Goal: Information Seeking & Learning: Learn about a topic

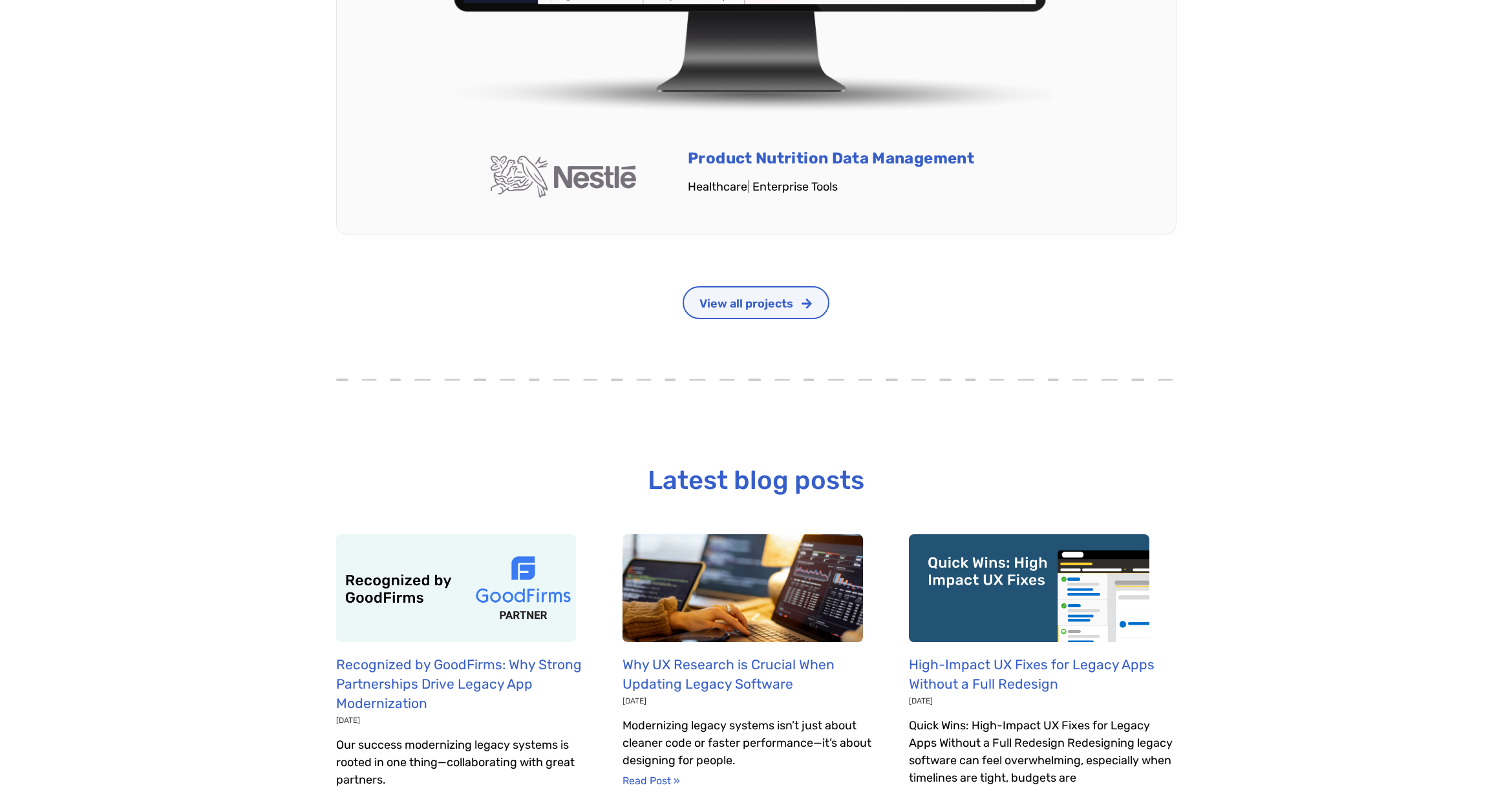
scroll to position [3941, 0]
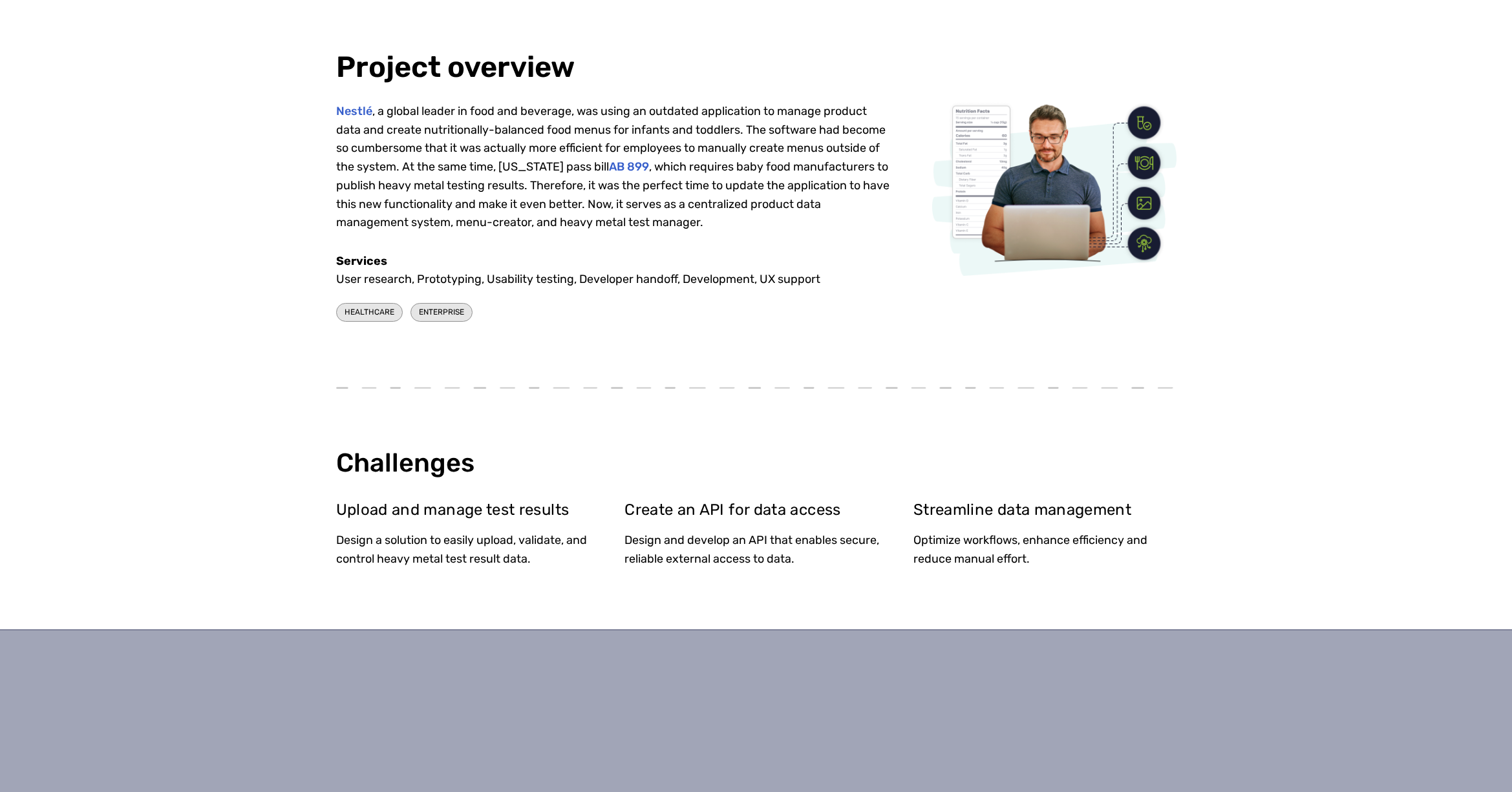
scroll to position [581, 0]
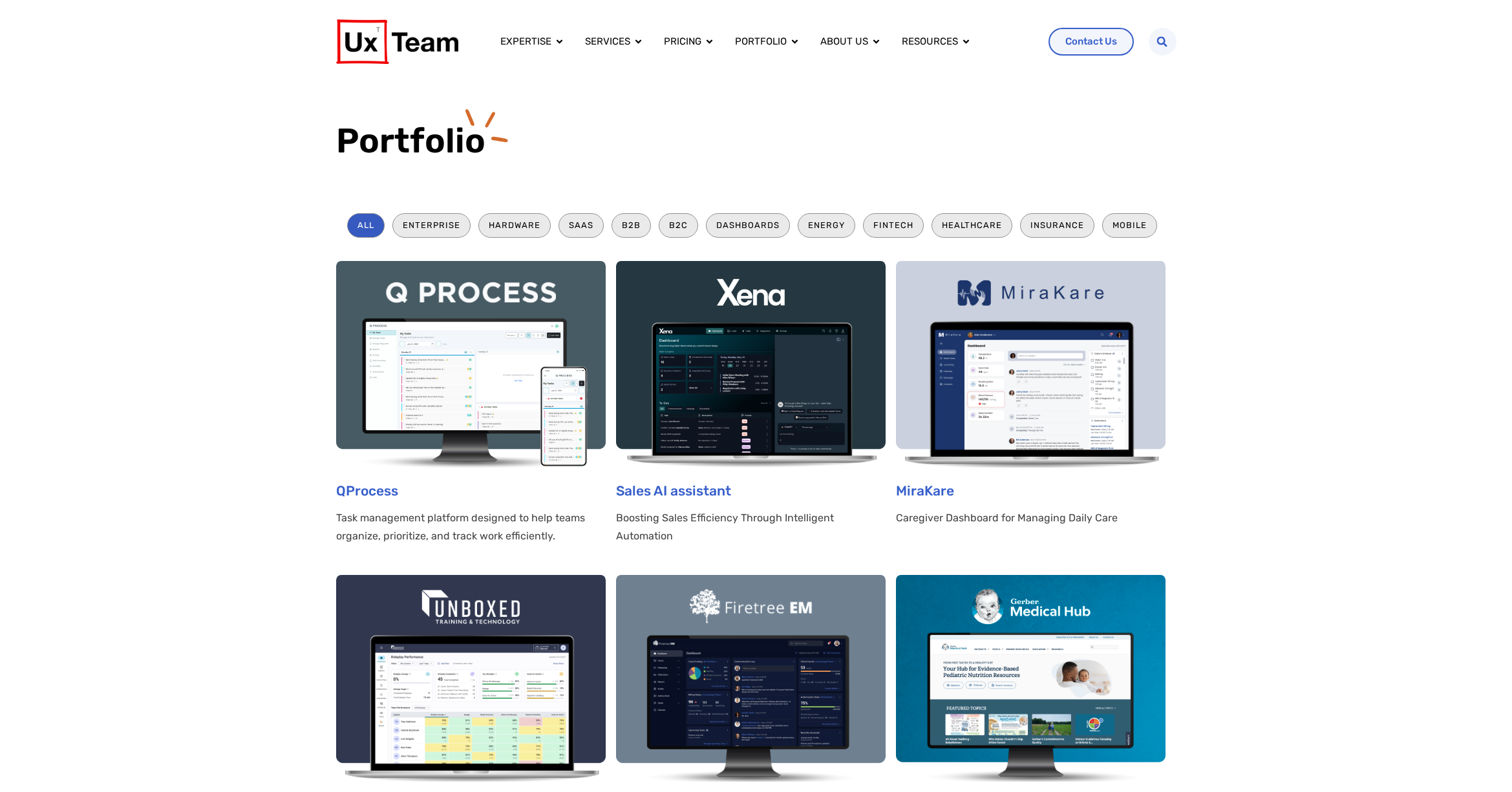
click at [525, 371] on img at bounding box center [470, 365] width 269 height 207
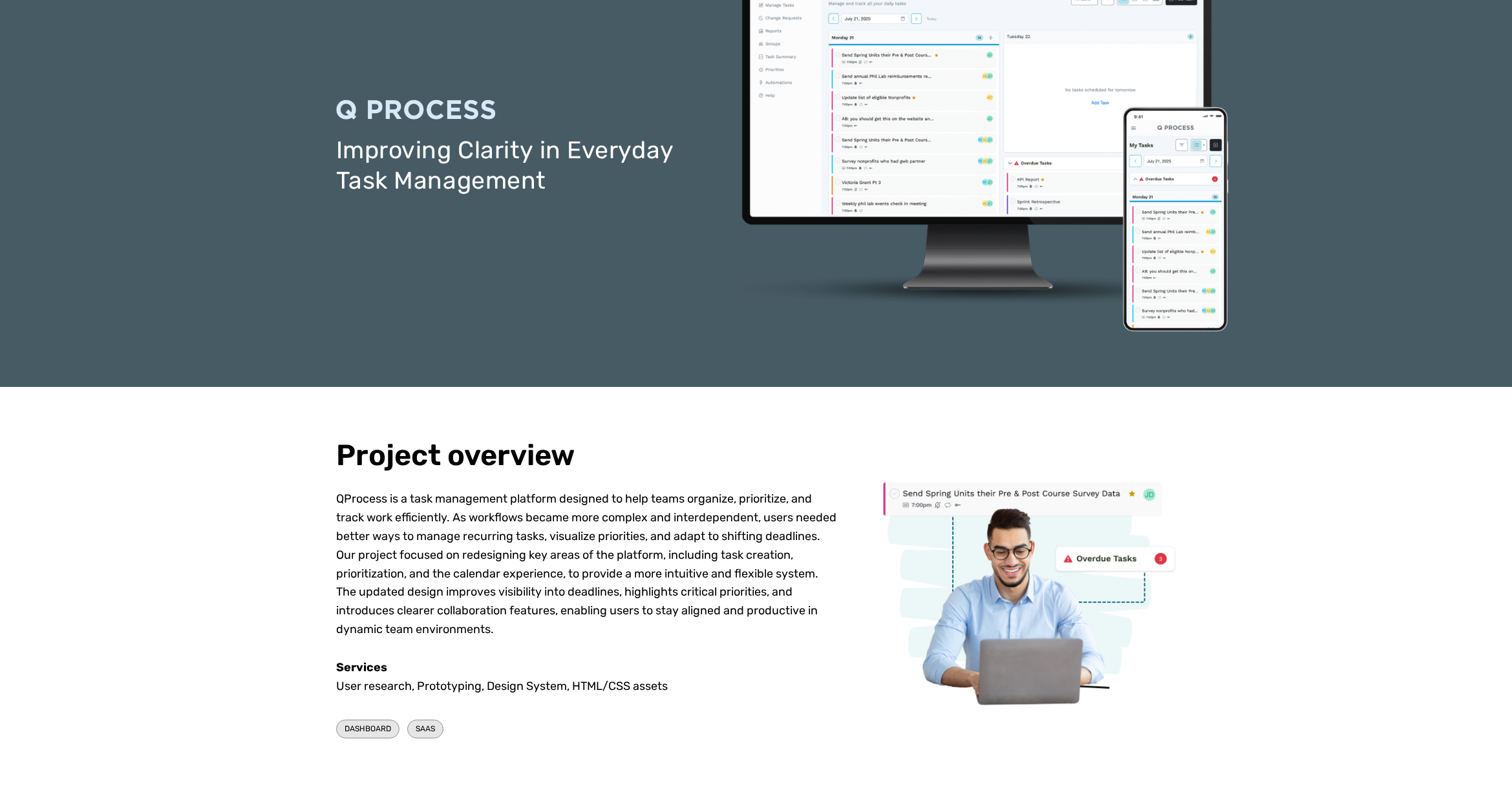
scroll to position [388, 0]
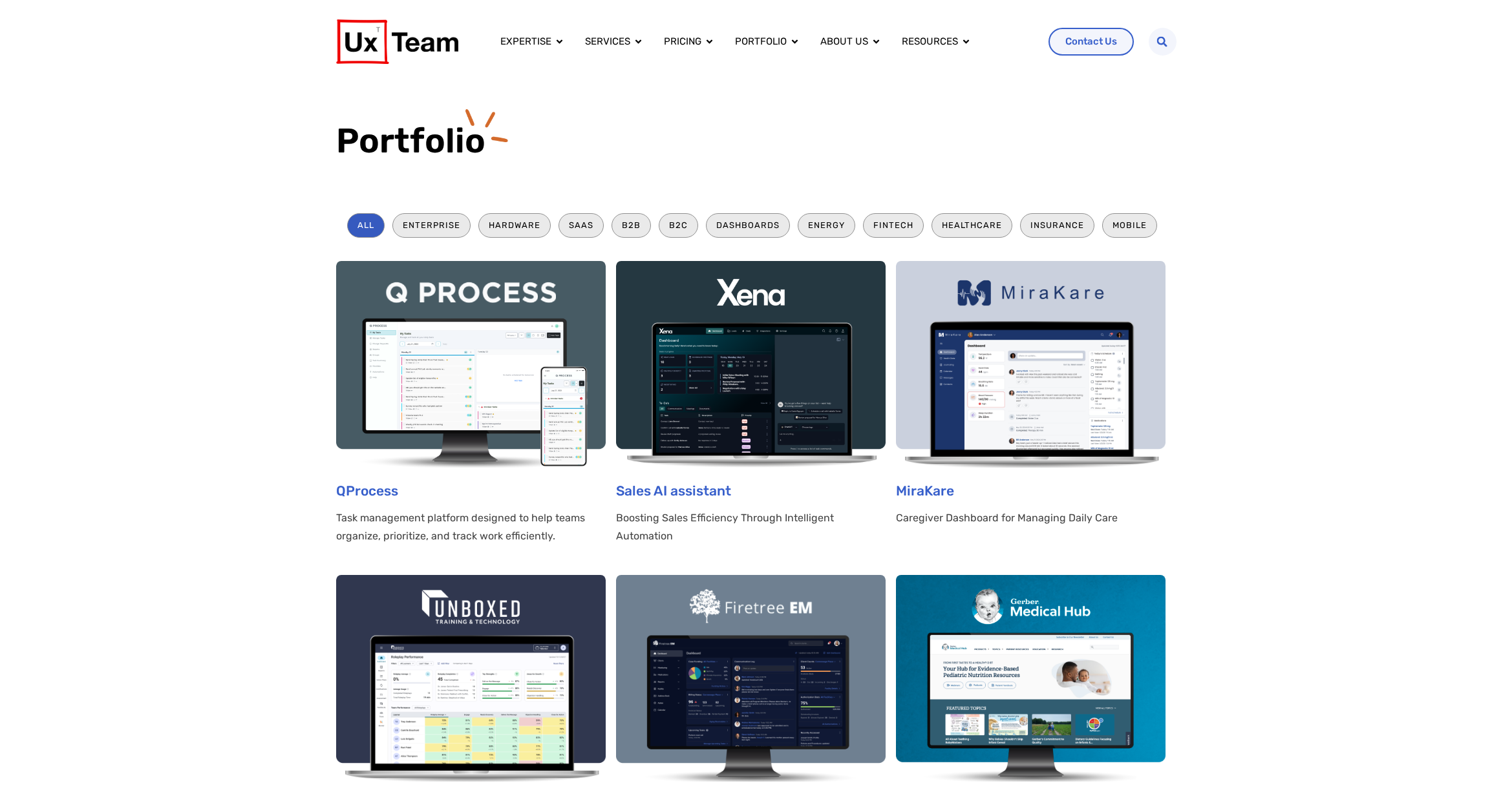
click at [1048, 358] on img at bounding box center [1030, 365] width 269 height 207
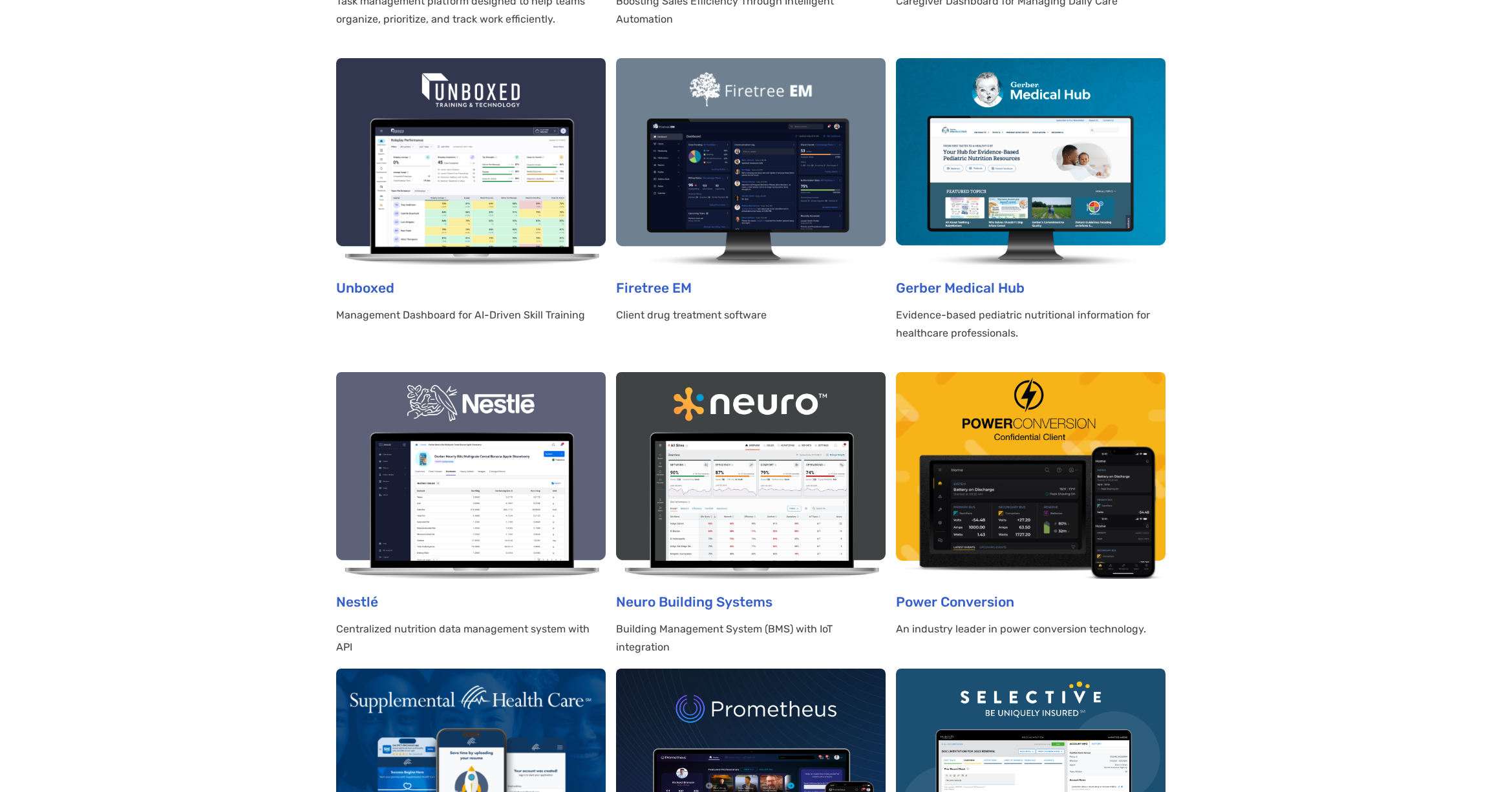
click at [456, 179] on img at bounding box center [470, 162] width 269 height 207
